Goal: Find specific page/section: Find specific page/section

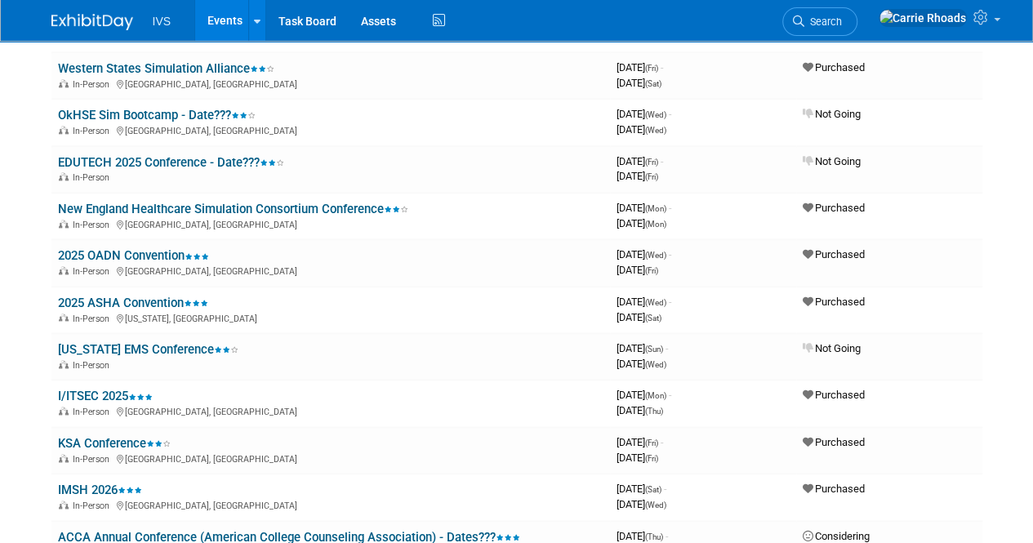
scroll to position [885, 0]
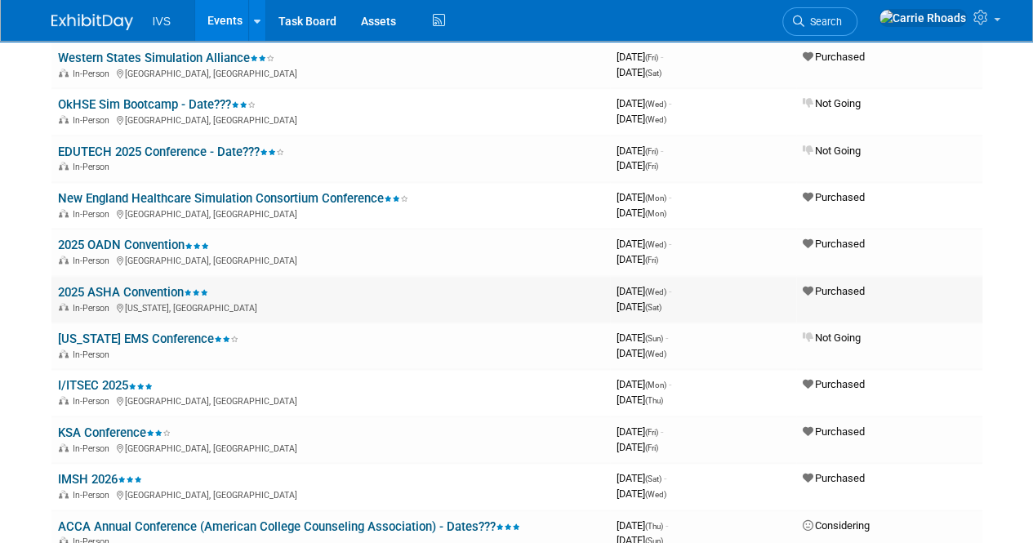
click at [147, 290] on link "2025 ASHA Convention" at bounding box center [133, 292] width 150 height 15
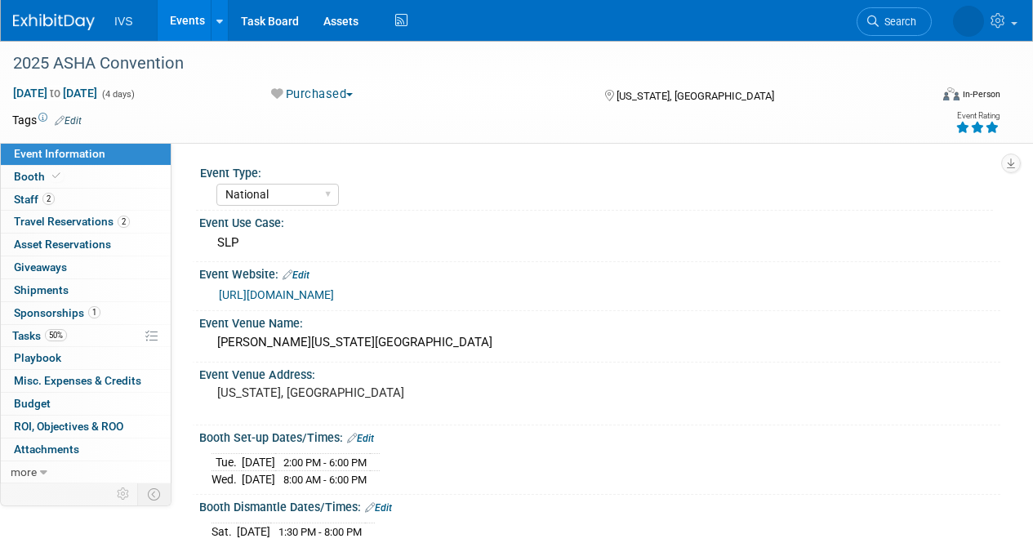
select select "National"
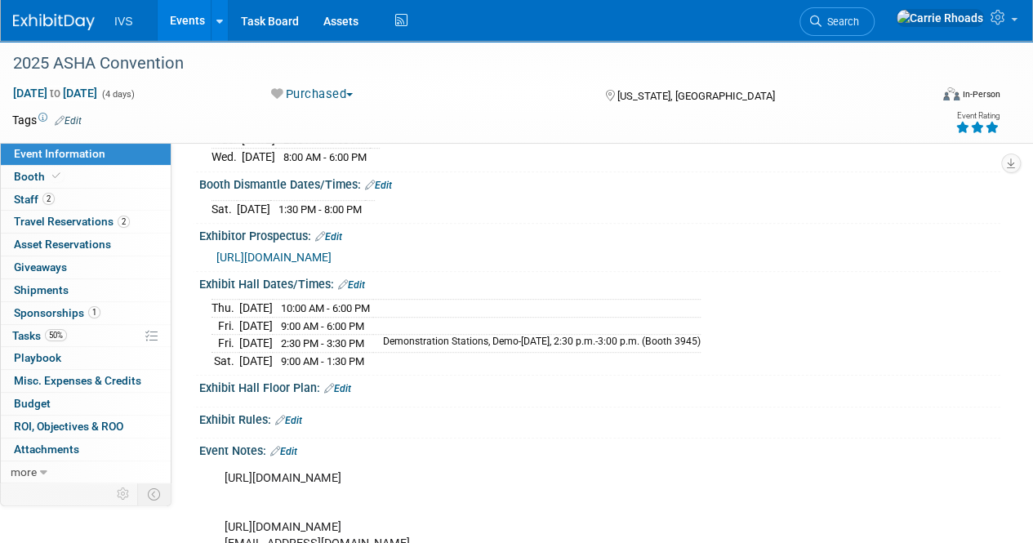
scroll to position [322, 0]
click at [274, 251] on span "https://convention.asha.org/Exhibitors/" at bounding box center [273, 257] width 115 height 13
